Goal: Browse casually: Explore the website without a specific task or goal

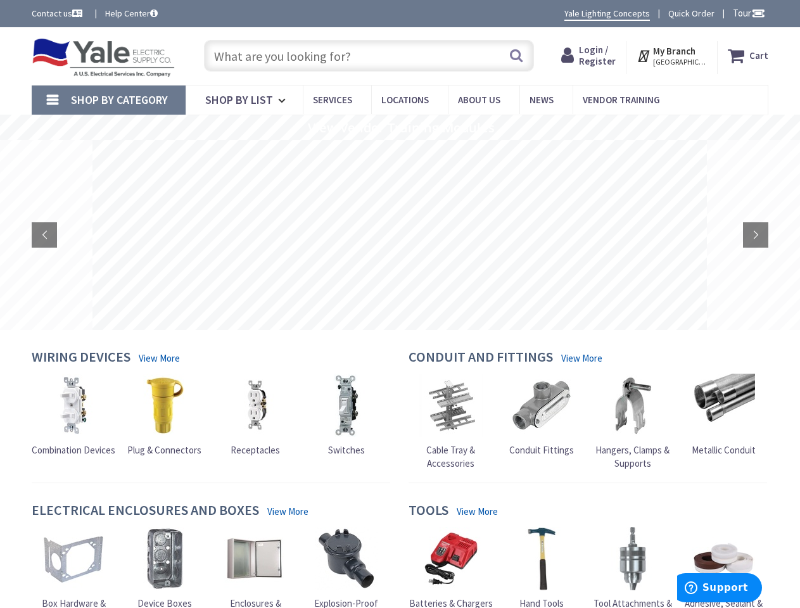
click at [400, 304] on rs-layer at bounding box center [399, 235] width 614 height 190
click at [747, 13] on span "Tour" at bounding box center [749, 13] width 32 height 12
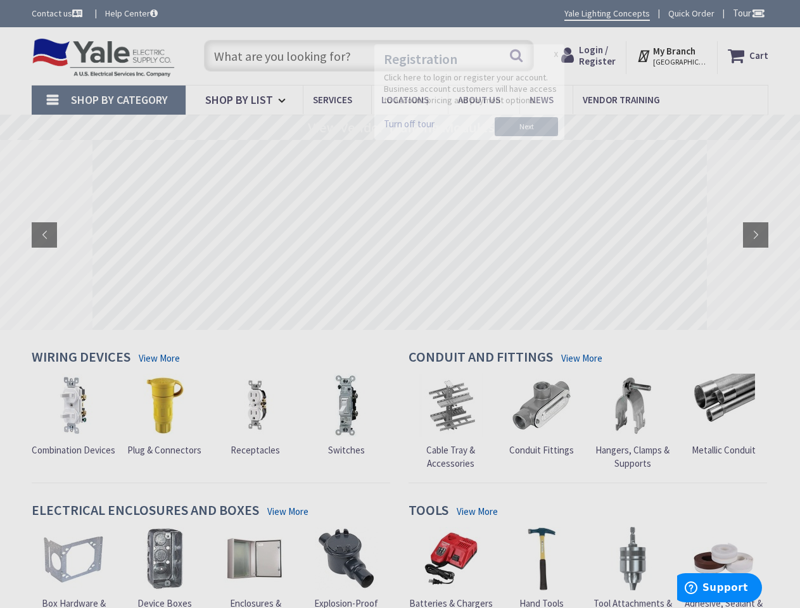
click at [757, 13] on div at bounding box center [400, 304] width 800 height 608
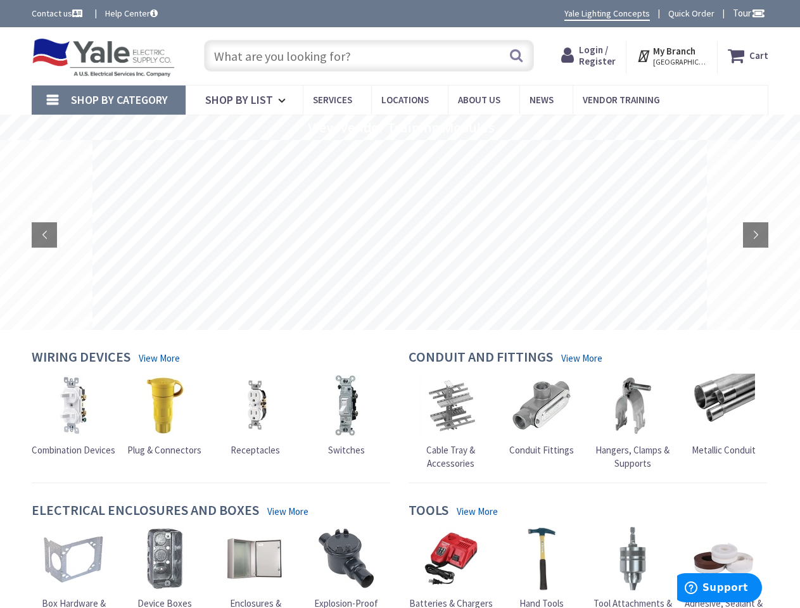
click at [673, 56] on strong "My Branch" at bounding box center [674, 51] width 42 height 12
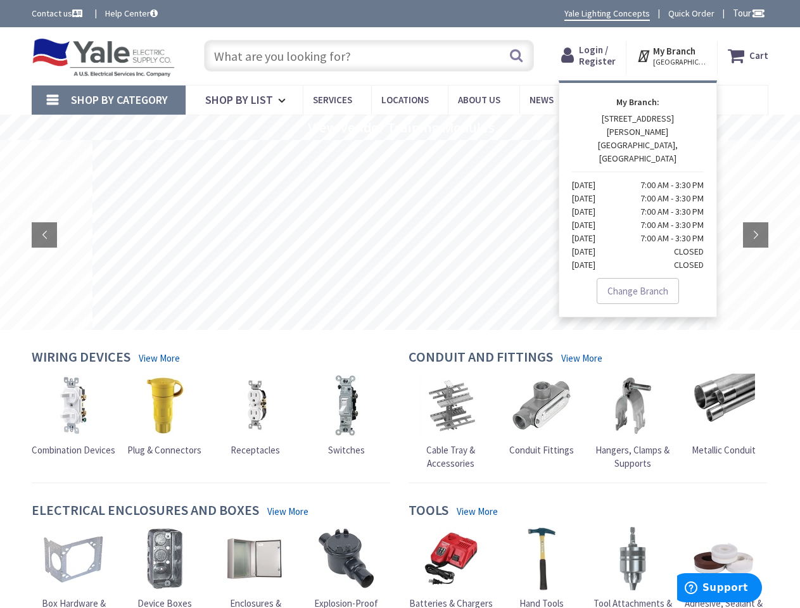
click at [108, 100] on span "Shop By Category" at bounding box center [119, 99] width 97 height 15
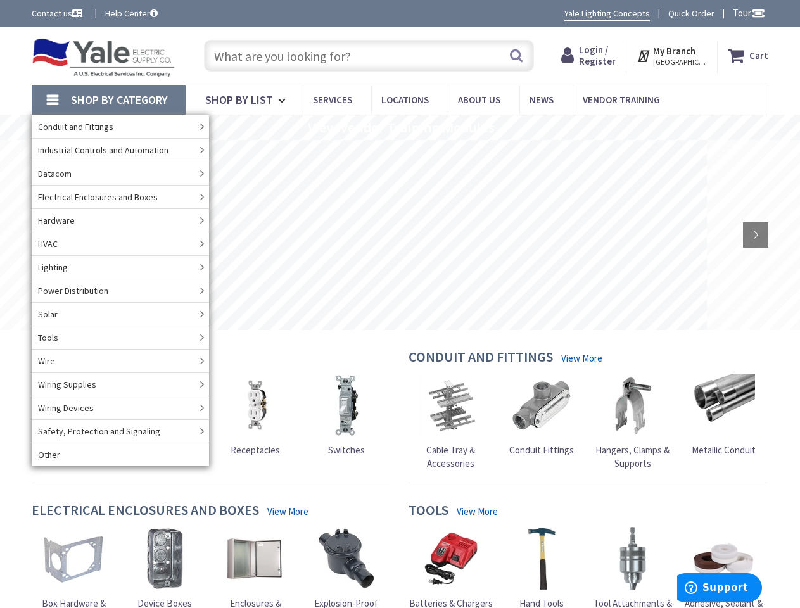
click at [400, 127] on rs-slide "View Vendor Training Modules" at bounding box center [400, 127] width 800 height 25
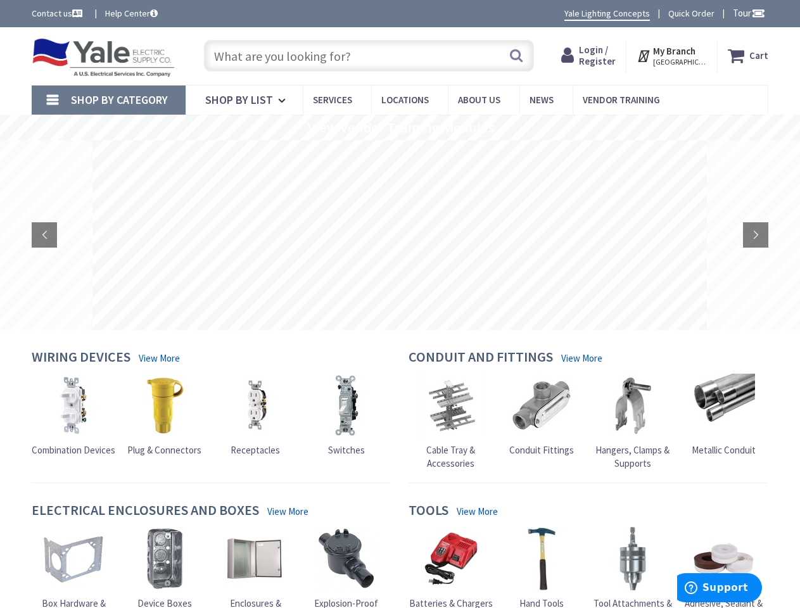
click at [400, 235] on rs-layer at bounding box center [399, 235] width 614 height 190
click at [44, 235] on rs-arrow at bounding box center [44, 234] width 25 height 25
click at [756, 235] on rs-arrow at bounding box center [755, 234] width 25 height 25
